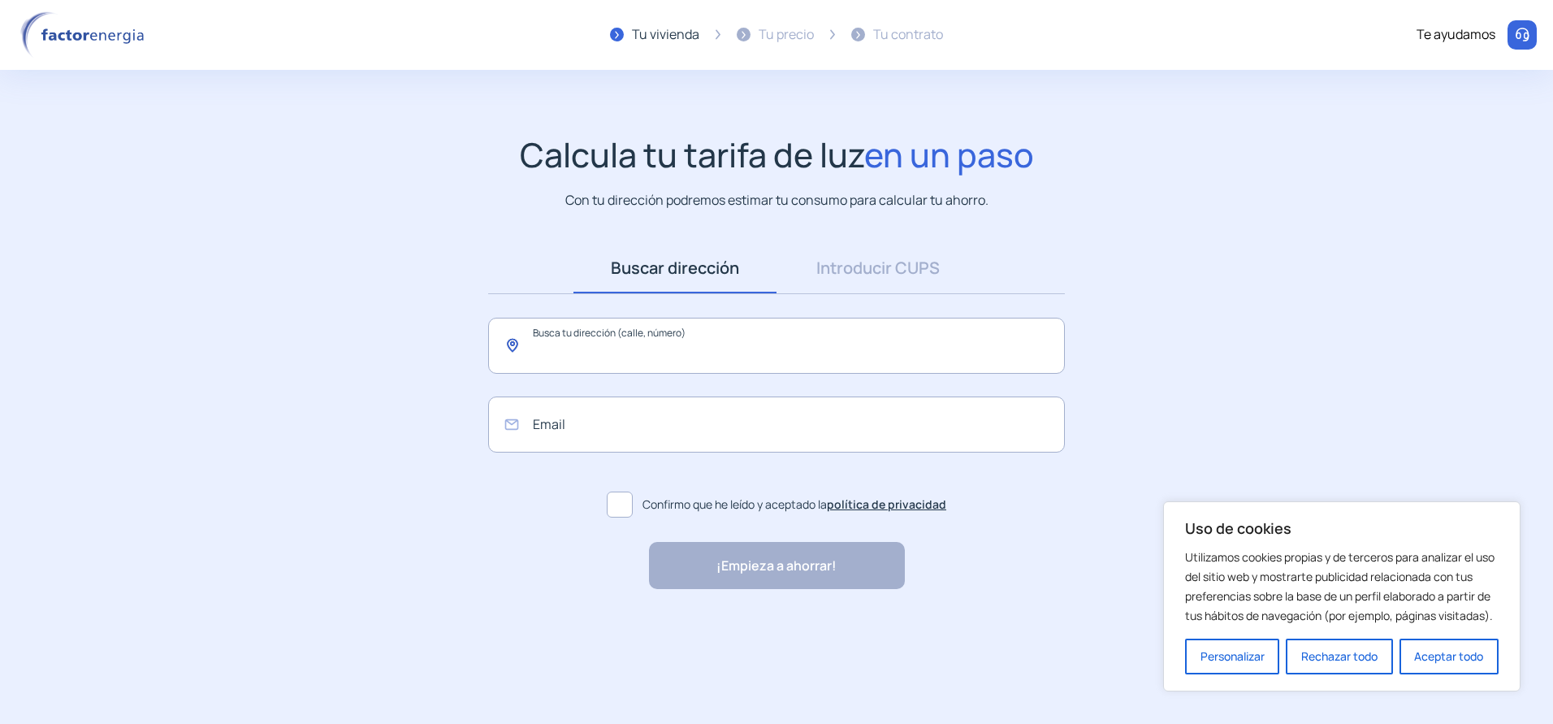
click at [613, 345] on input "text" at bounding box center [776, 346] width 577 height 56
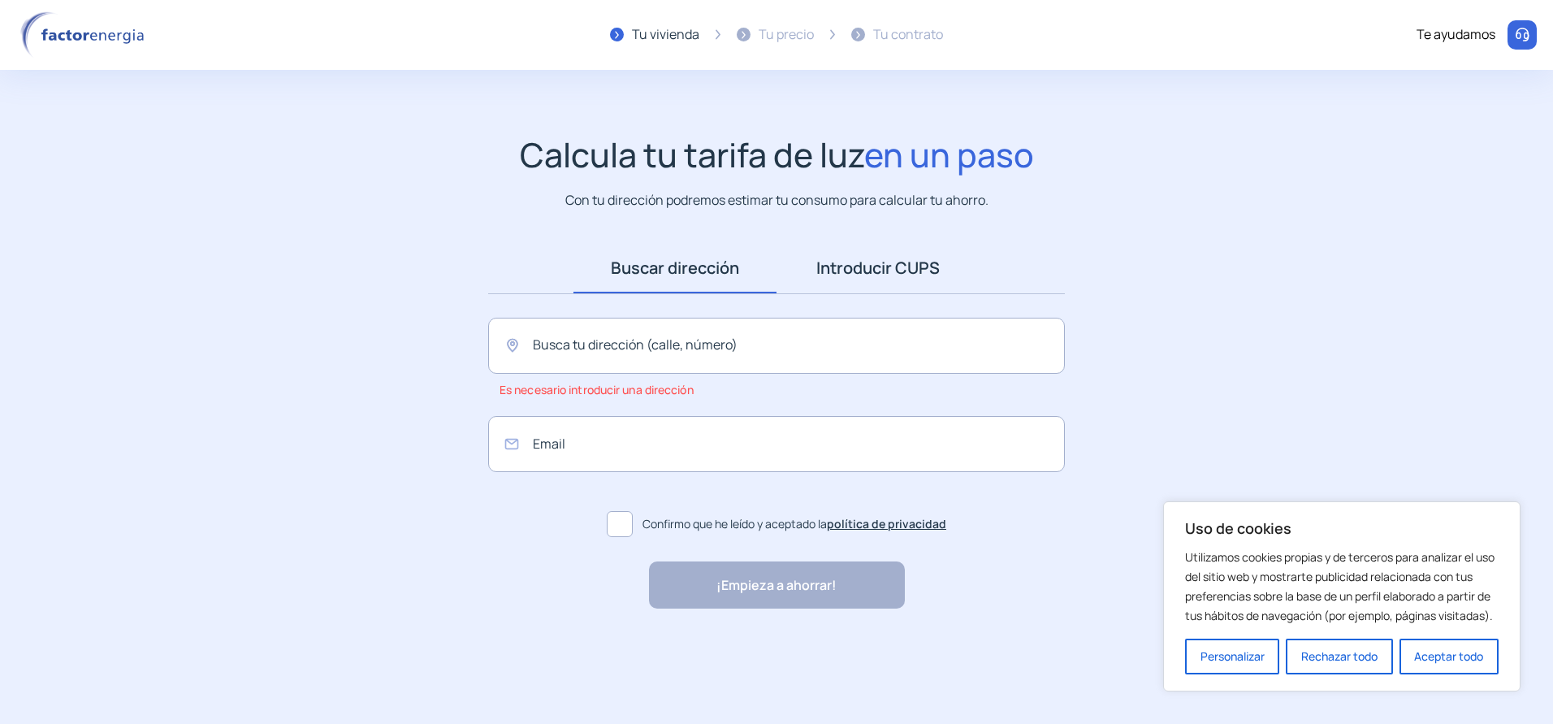
click at [886, 275] on link "Introducir CUPS" at bounding box center [878, 268] width 203 height 50
click at [725, 268] on link "Buscar dirección" at bounding box center [675, 268] width 203 height 50
click at [554, 343] on input "text" at bounding box center [776, 346] width 577 height 56
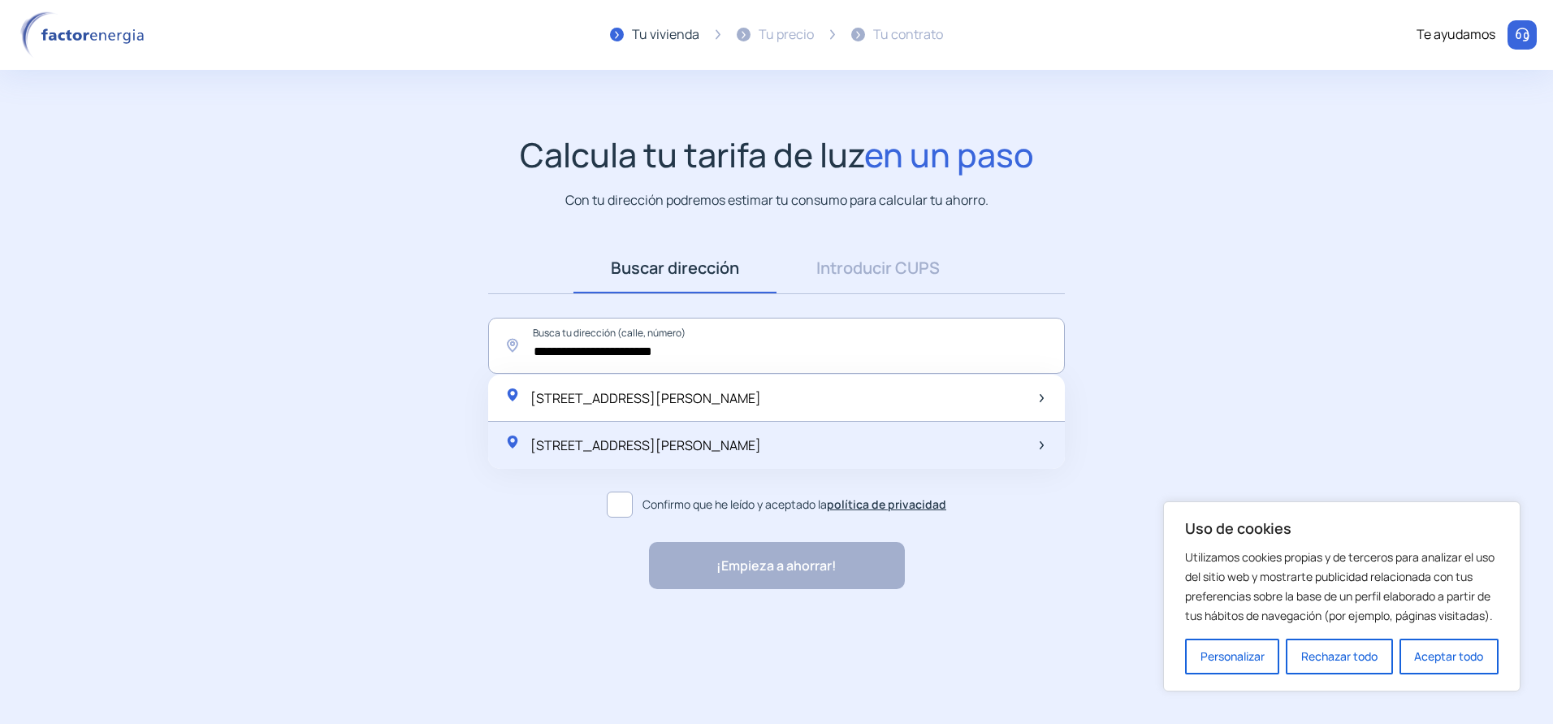
click at [697, 453] on span "[STREET_ADDRESS][PERSON_NAME]" at bounding box center [646, 445] width 231 height 18
type input "**********"
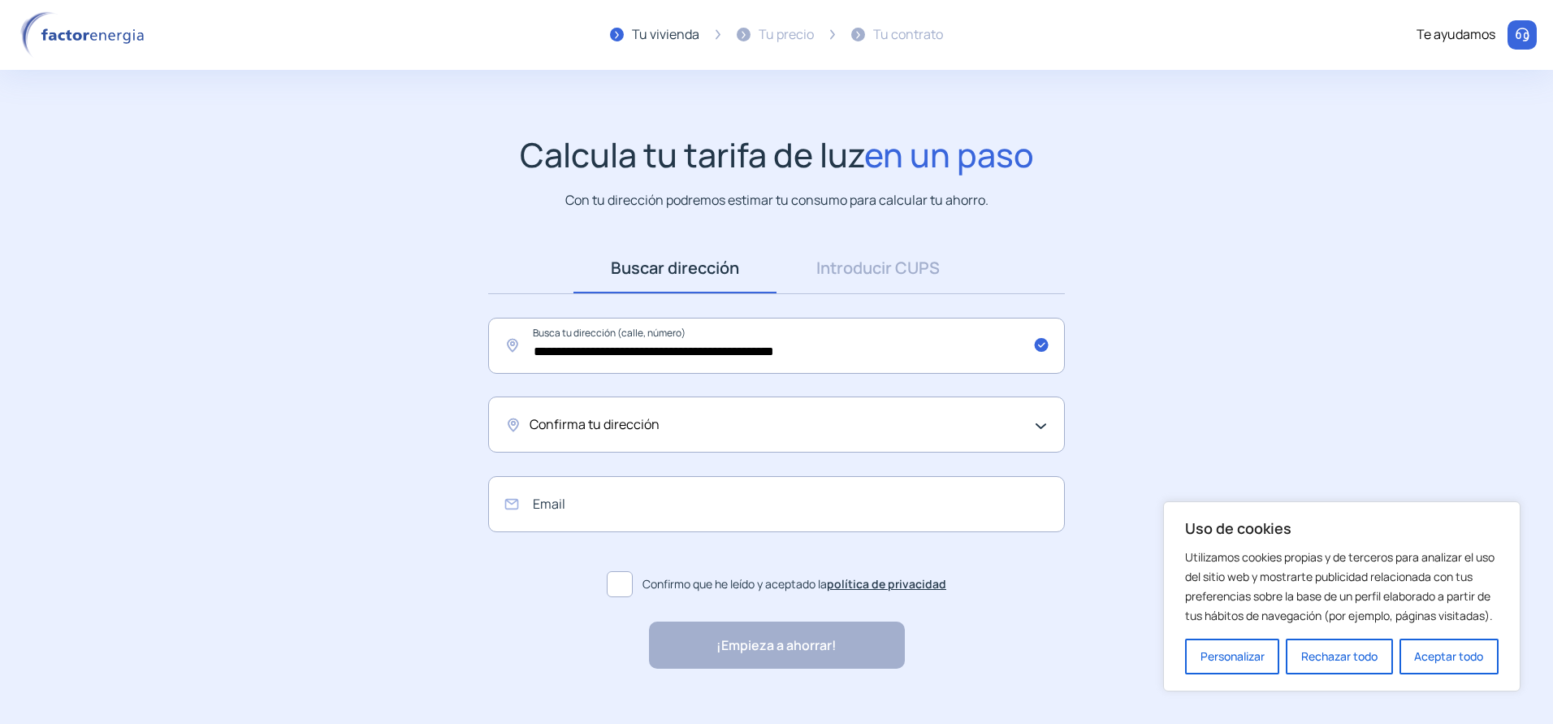
click at [736, 432] on div "Confirma tu dirección" at bounding box center [773, 424] width 486 height 21
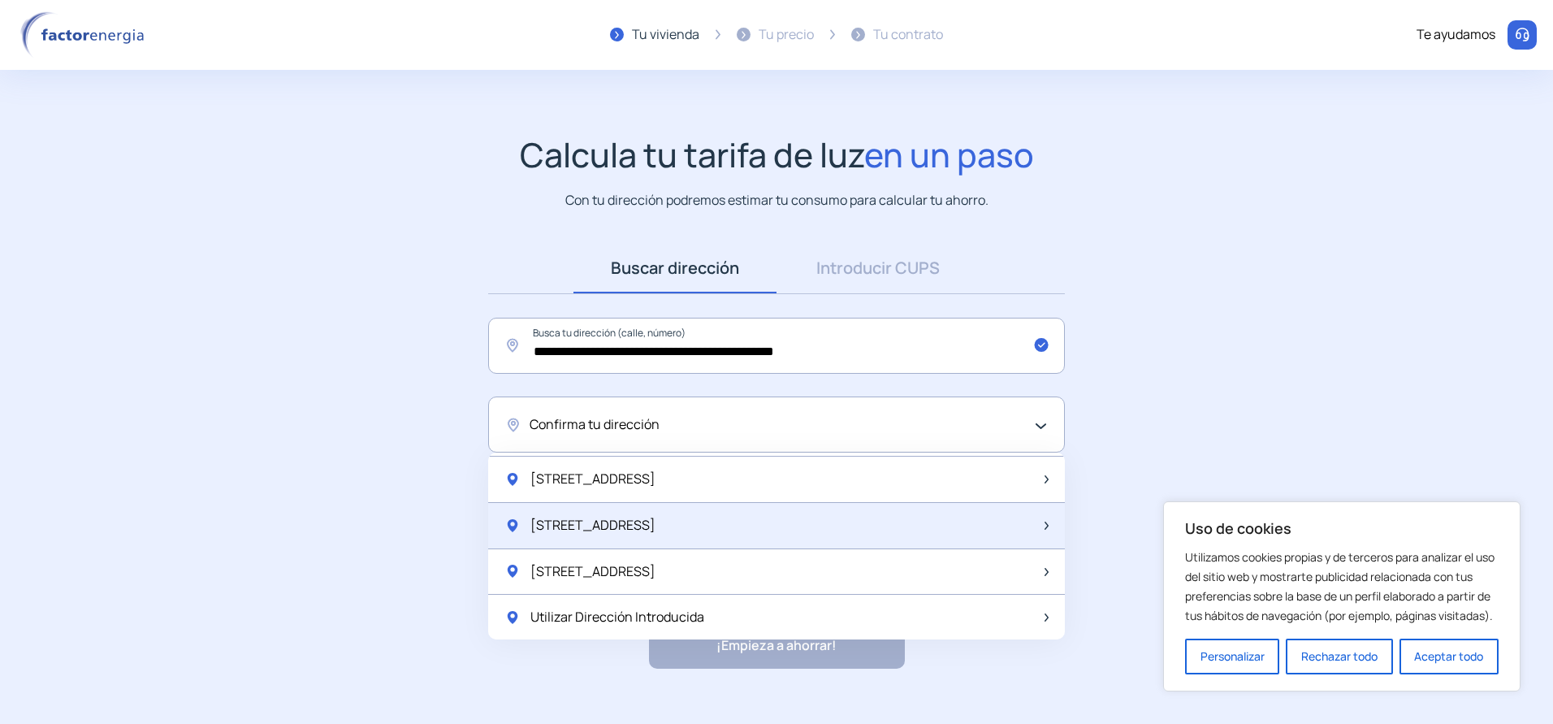
scroll to position [26, 0]
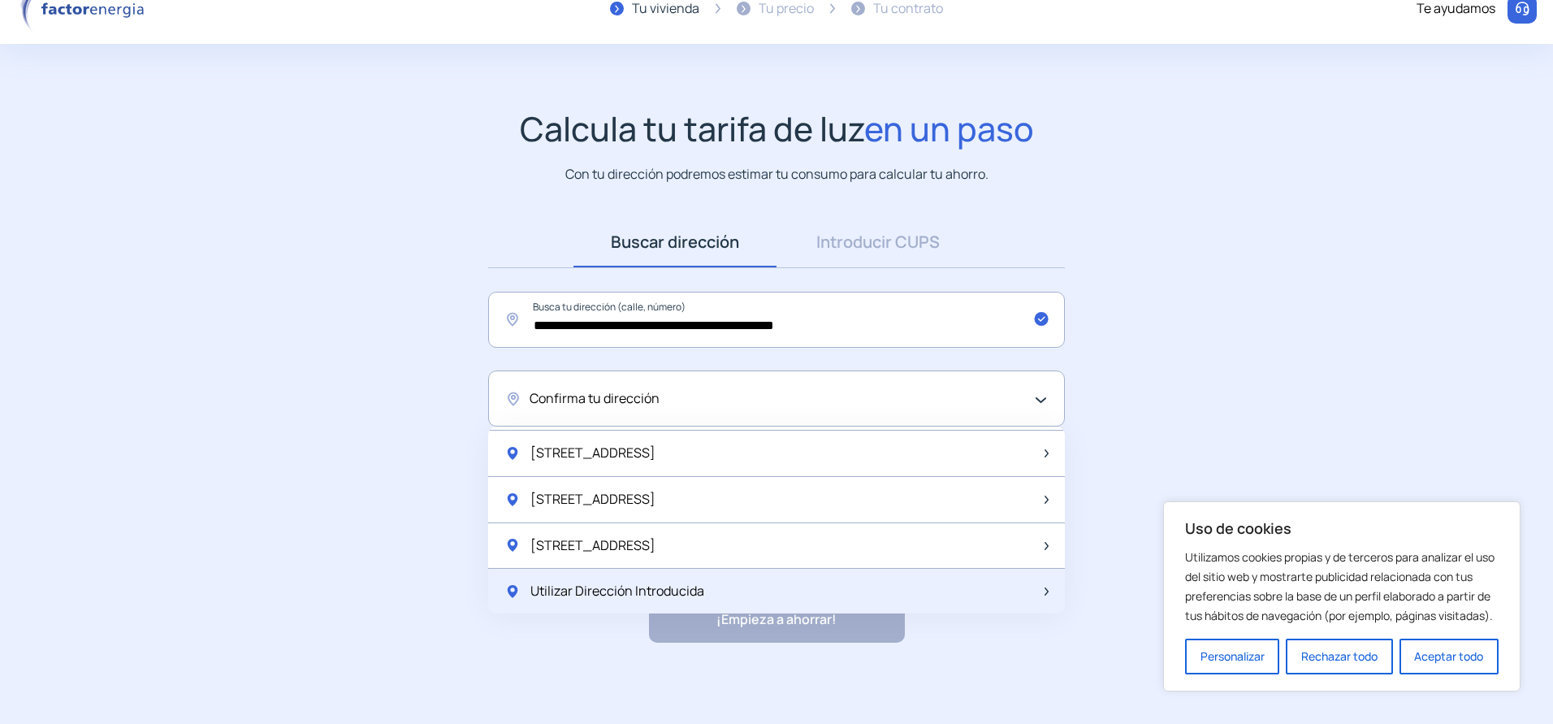
click at [604, 589] on span "Utilizar Dirección Introducida" at bounding box center [618, 591] width 174 height 21
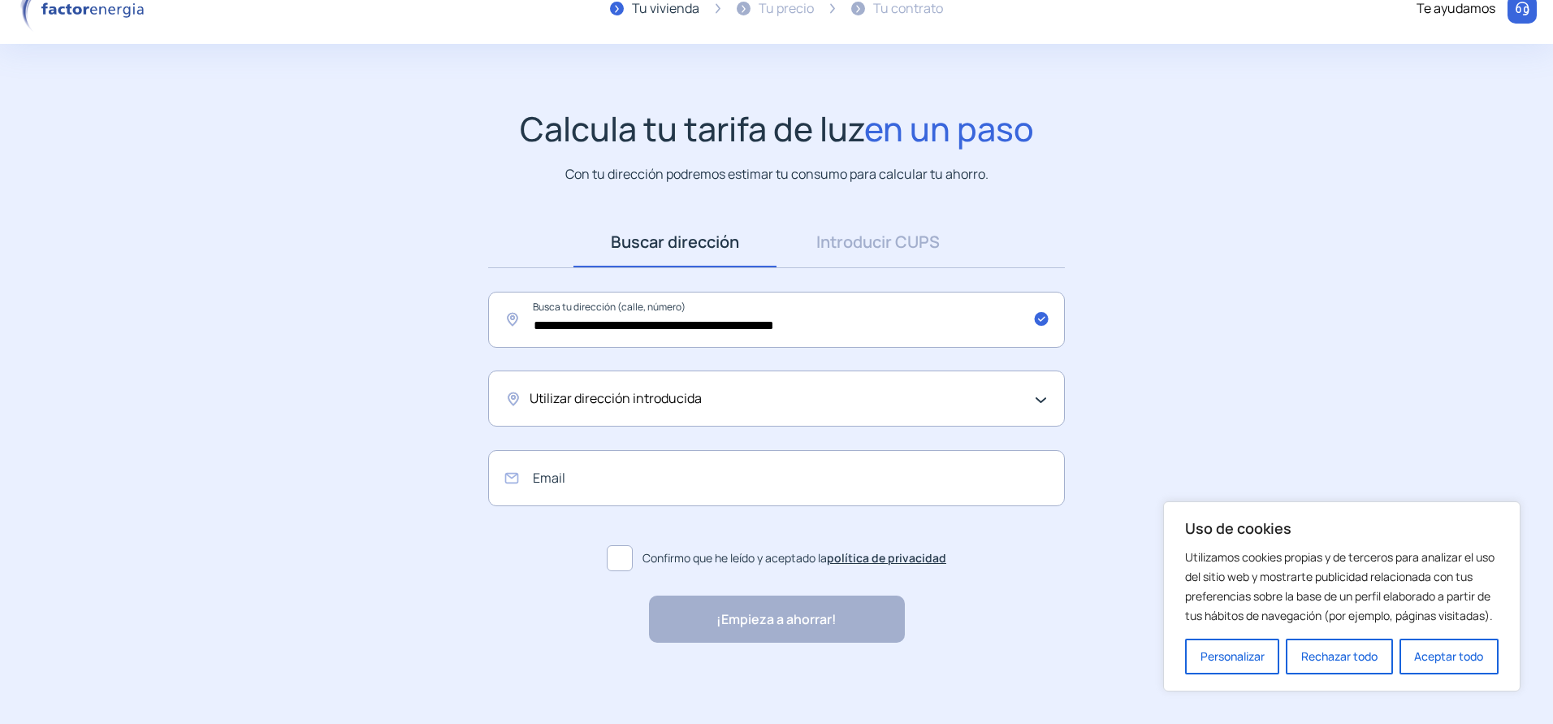
click at [754, 400] on div "Utilizar dirección introducida" at bounding box center [773, 398] width 486 height 21
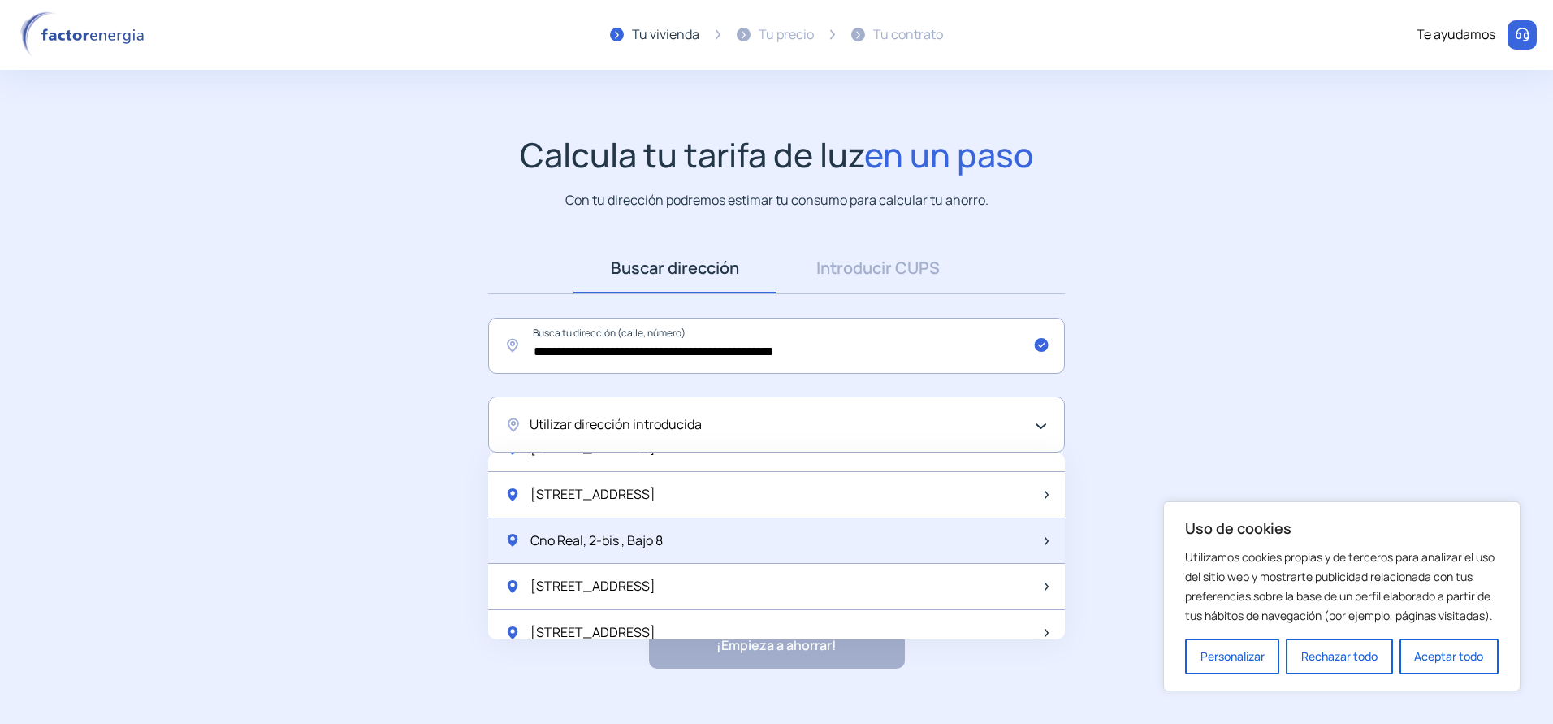
scroll to position [0, 0]
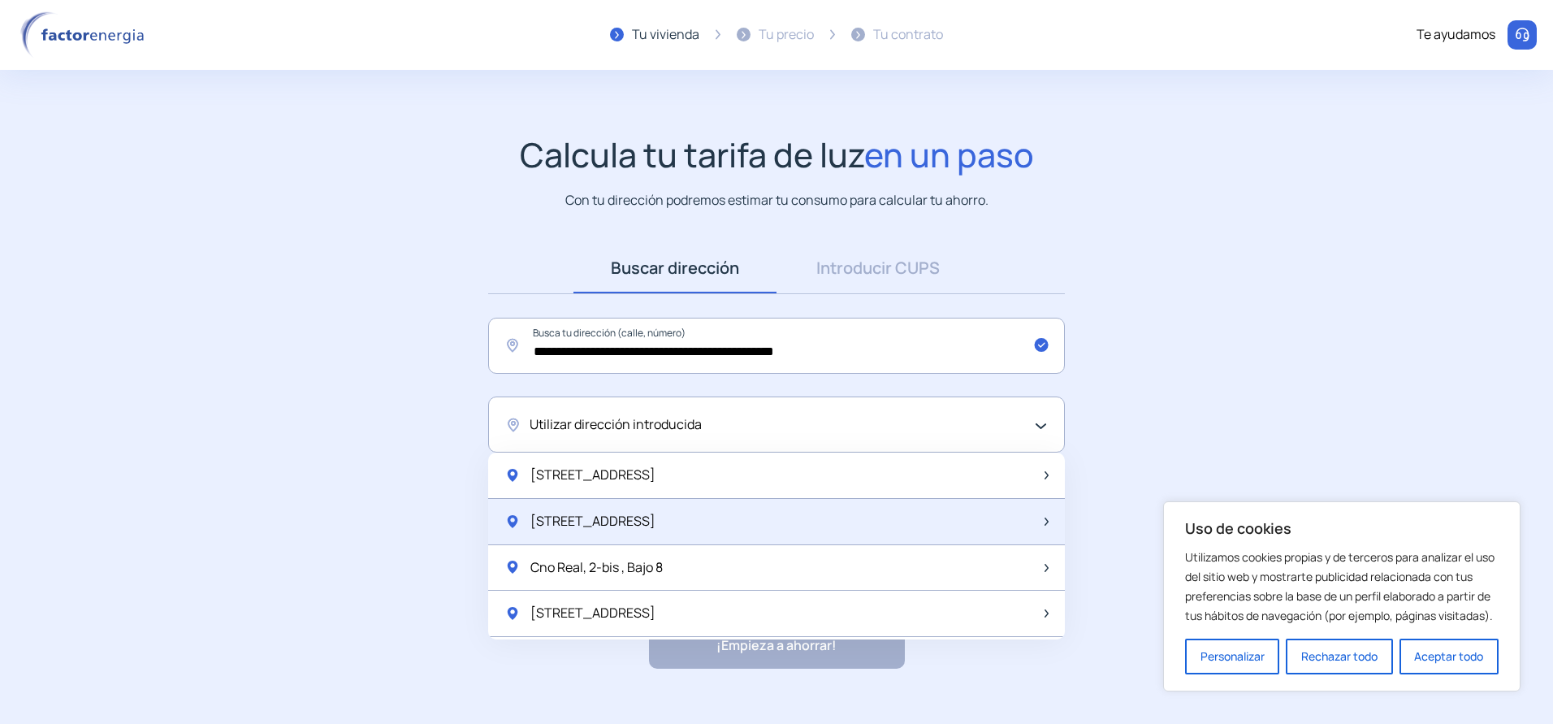
click at [621, 521] on span "[STREET_ADDRESS]" at bounding box center [593, 521] width 125 height 21
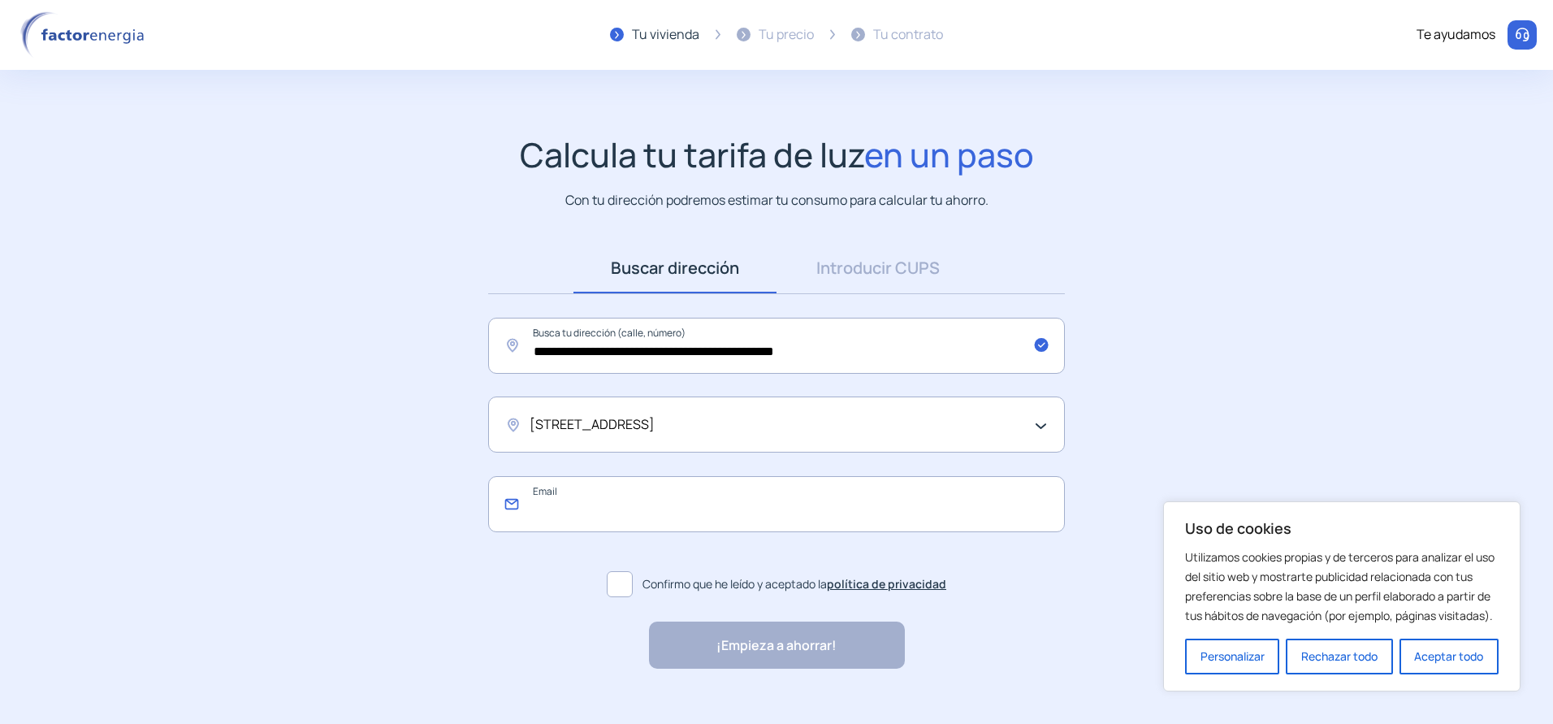
click at [568, 509] on input "email" at bounding box center [776, 504] width 577 height 56
type input "**********"
click at [673, 590] on span "Confirmo que he leído y aceptado la política de privacidad" at bounding box center [795, 584] width 304 height 18
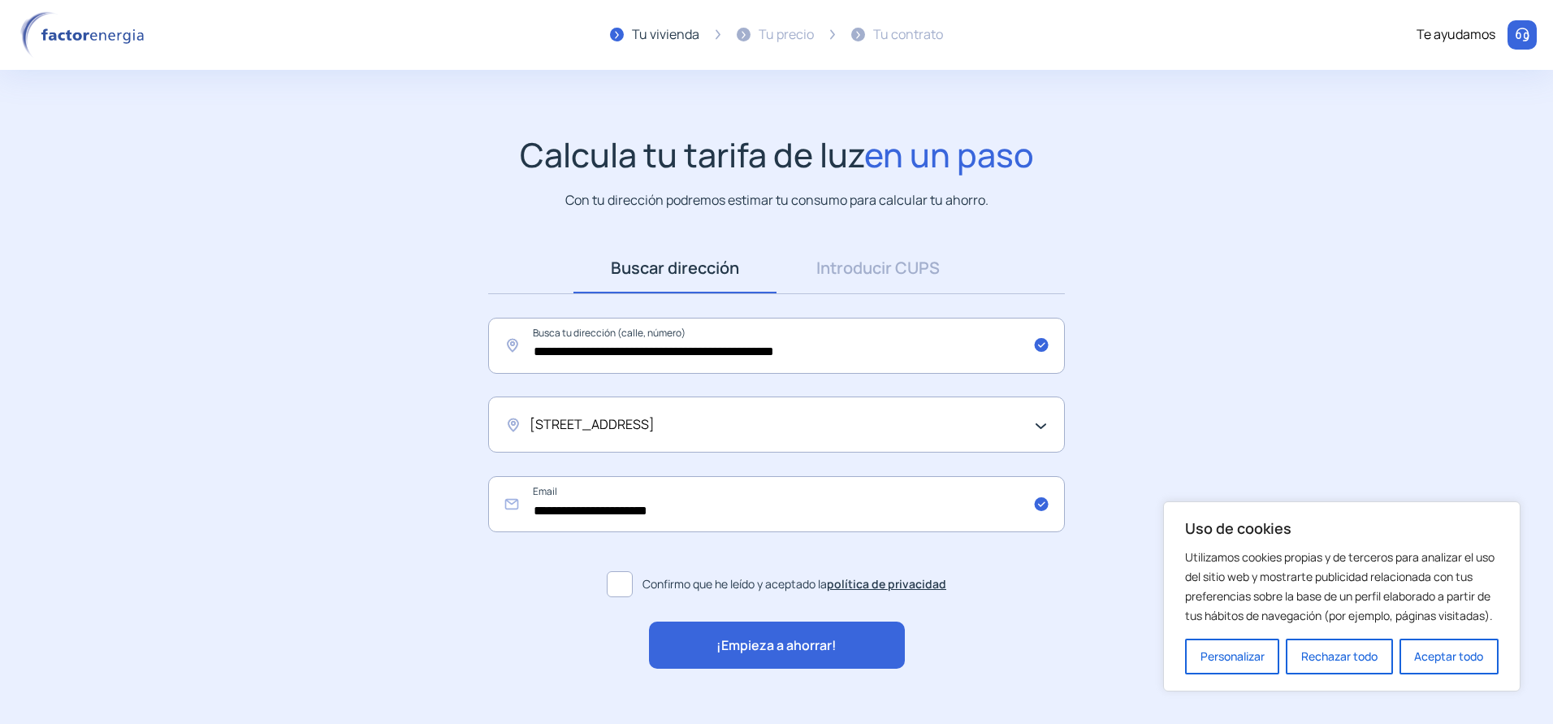
click at [795, 645] on span "¡Empieza a ahorrar!" at bounding box center [777, 645] width 120 height 21
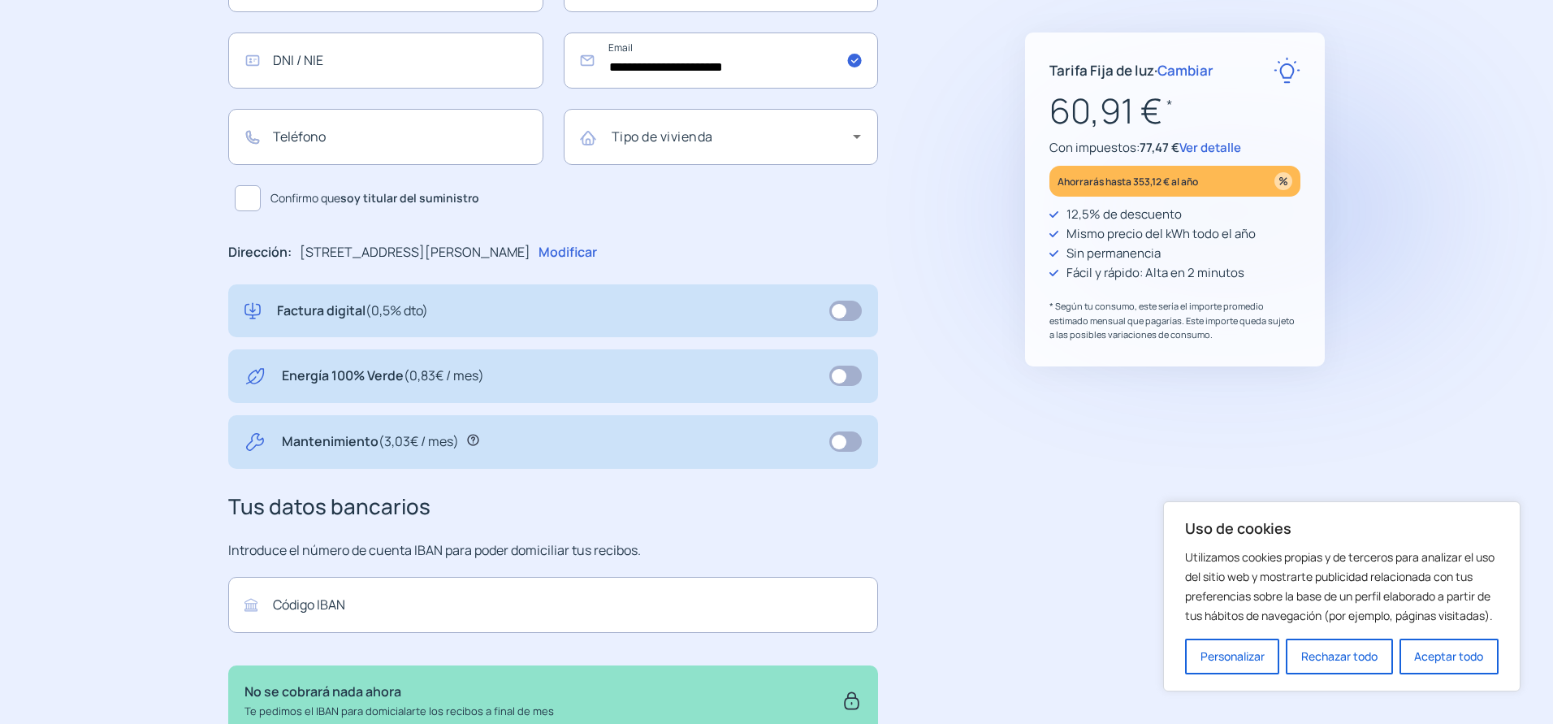
scroll to position [314, 0]
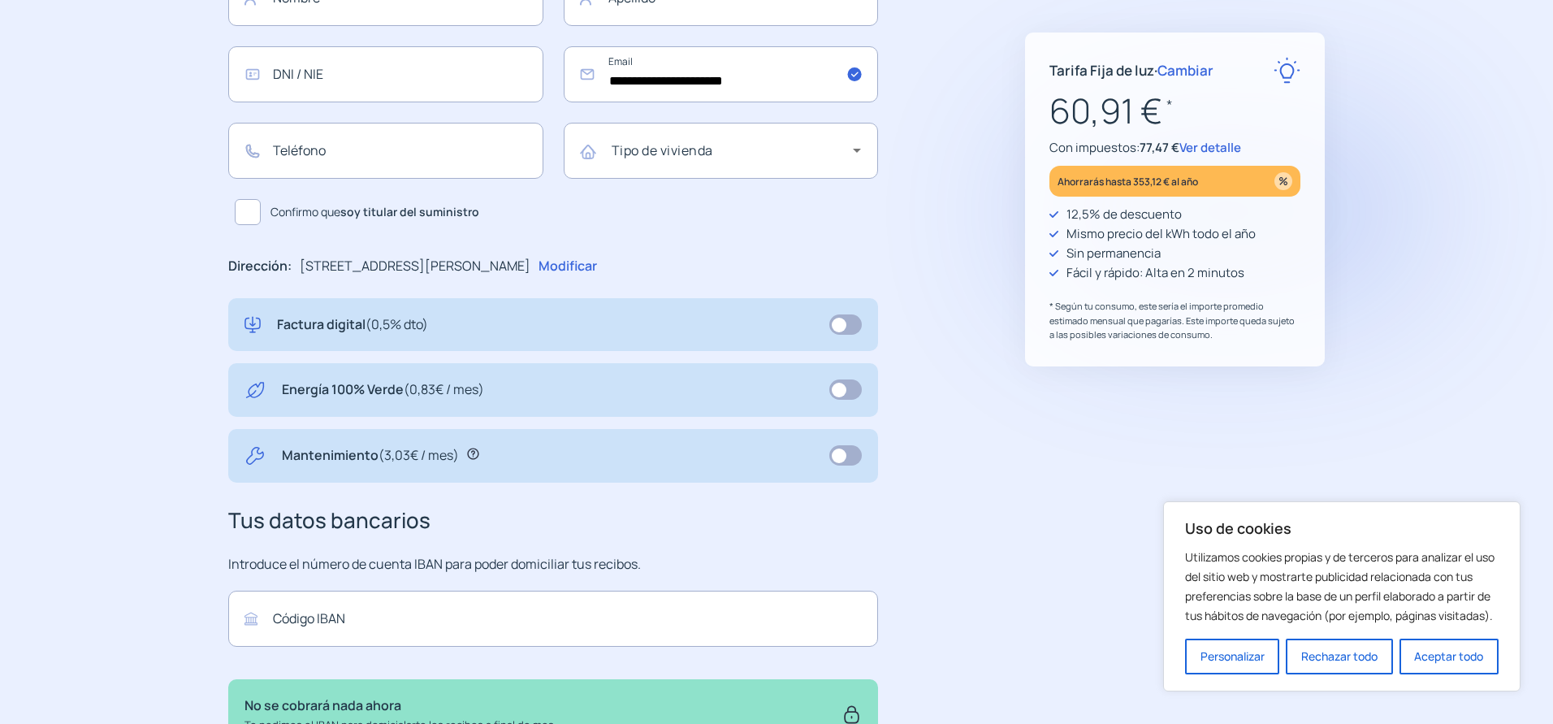
click at [1193, 67] on span "Cambiar" at bounding box center [1186, 70] width 56 height 19
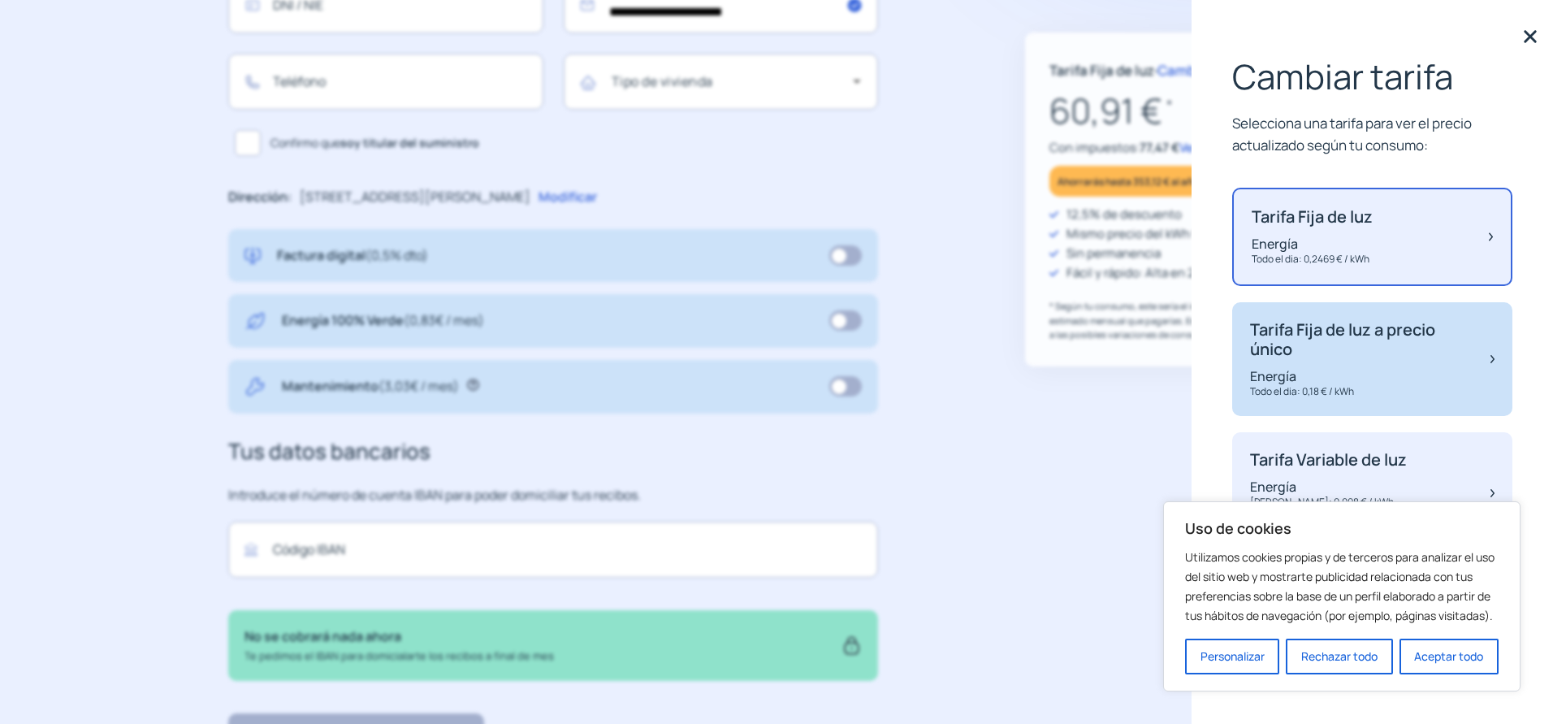
scroll to position [476, 0]
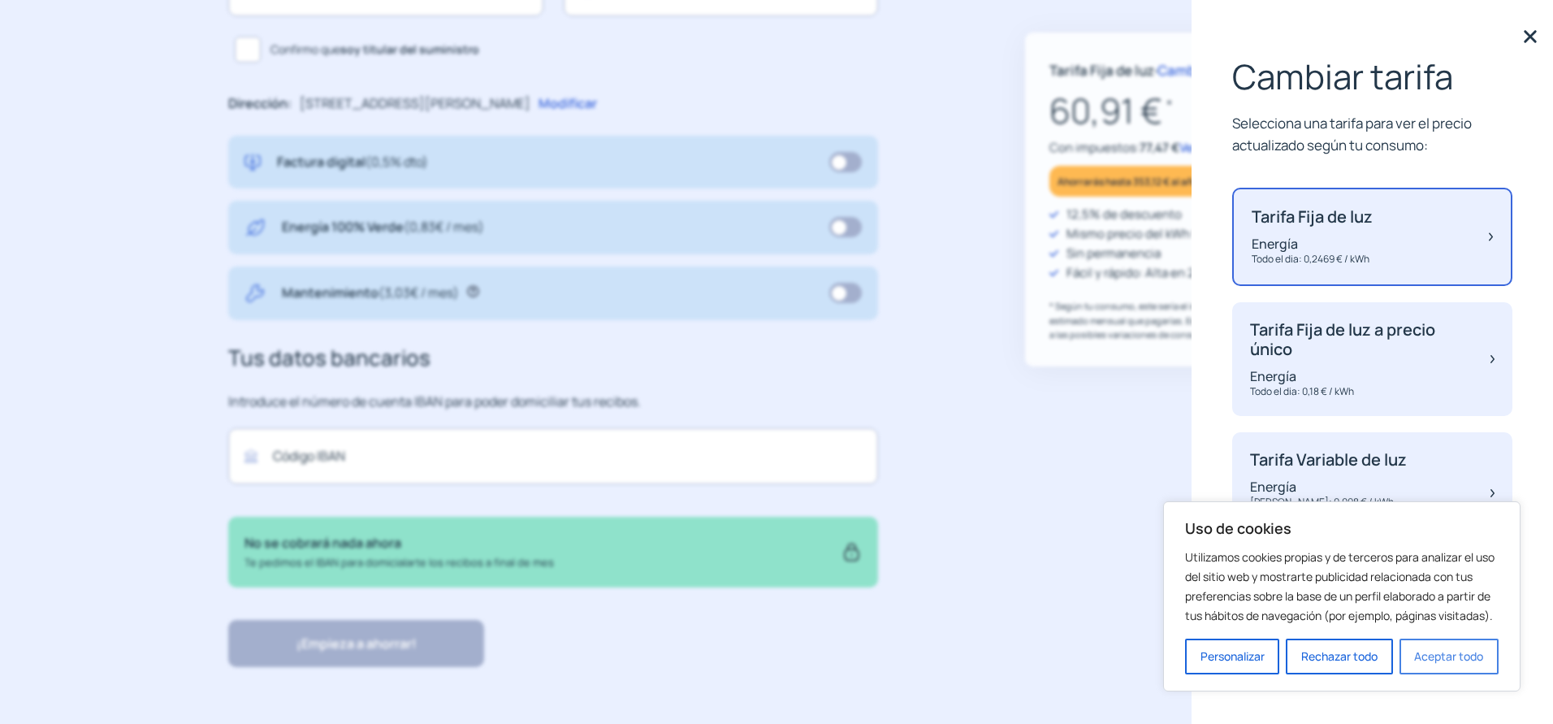
click at [1466, 654] on button "Aceptar todo" at bounding box center [1449, 657] width 99 height 36
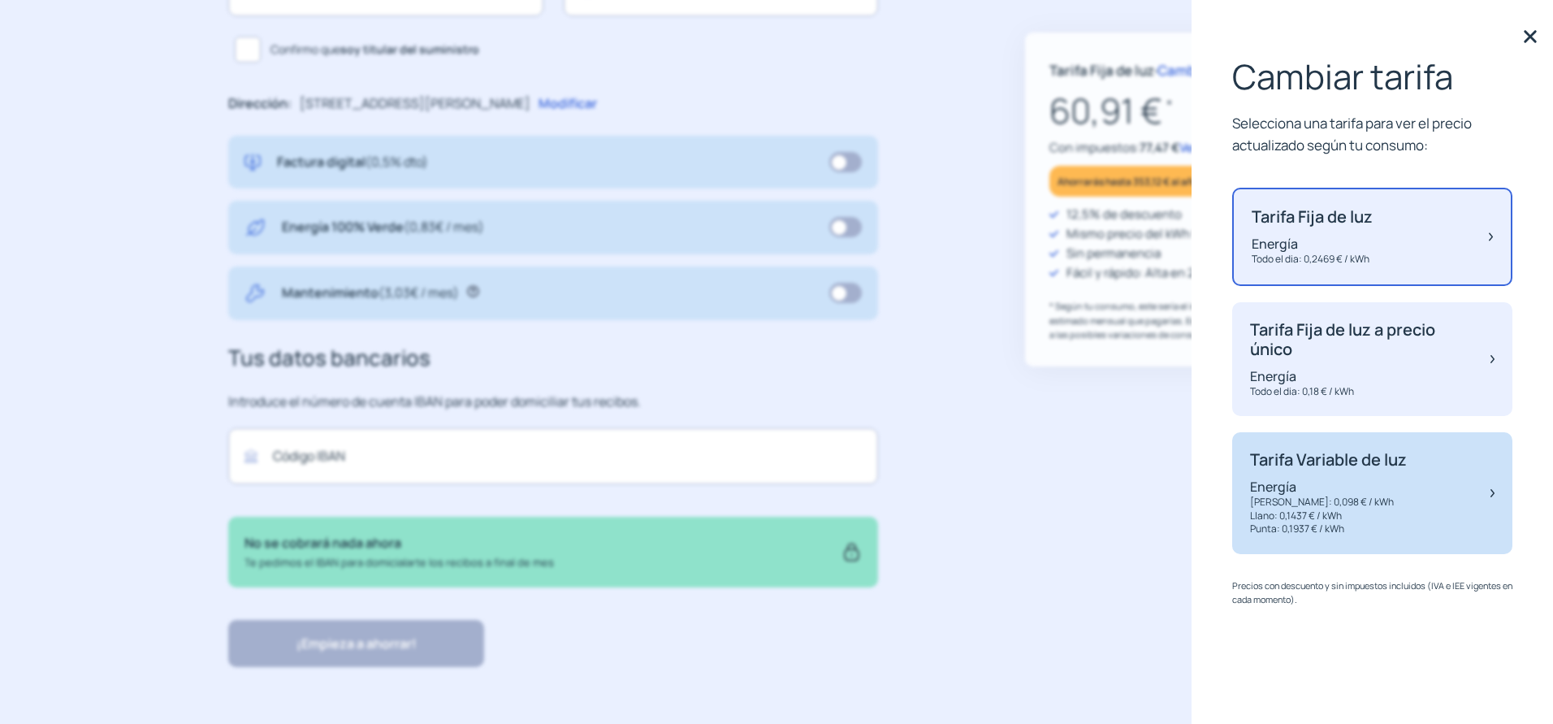
click at [1327, 509] on p "Llano: 0,1437 € / kWh" at bounding box center [1328, 516] width 157 height 14
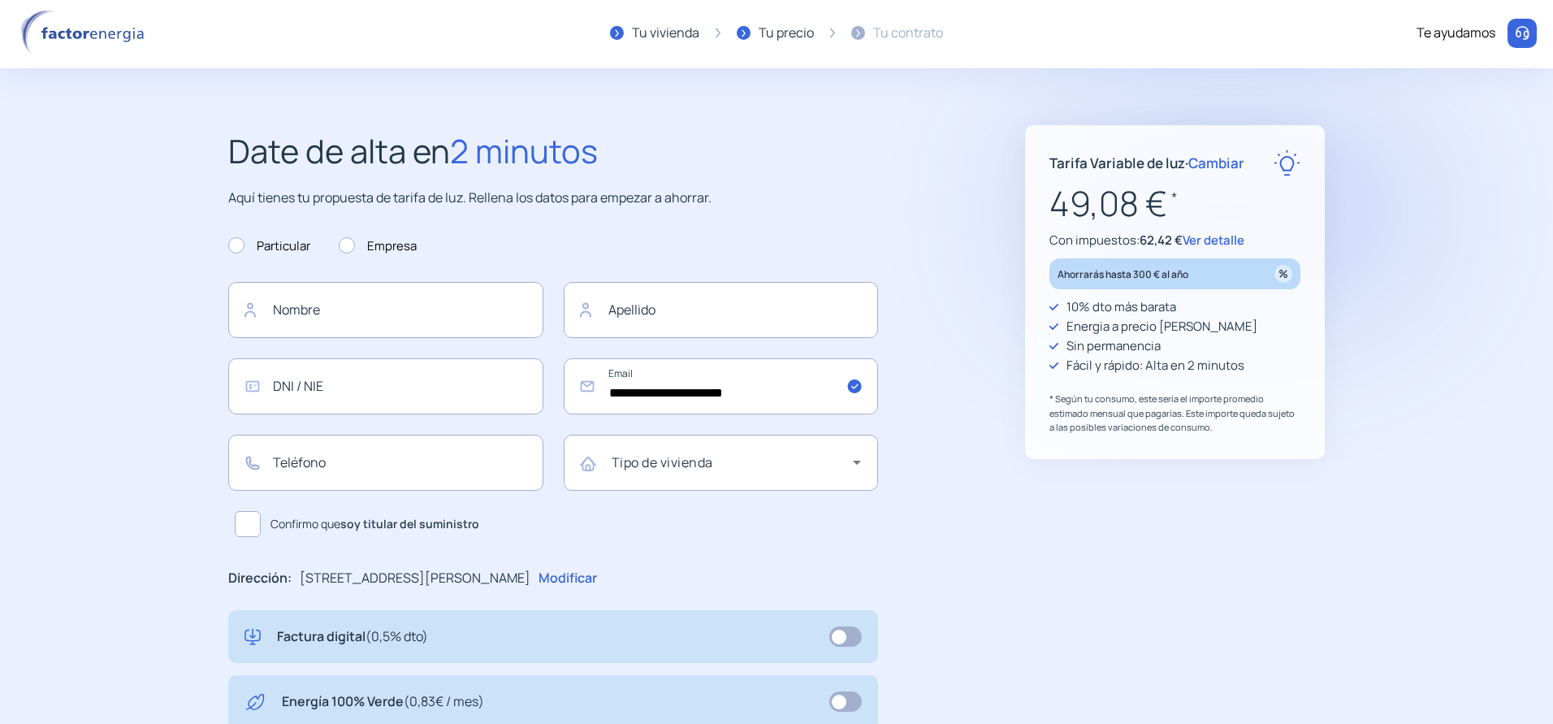
scroll to position [0, 0]
click at [70, 36] on img at bounding box center [85, 34] width 138 height 47
click at [1518, 31] on img at bounding box center [1522, 35] width 16 height 16
